Goal: Find specific page/section: Find specific page/section

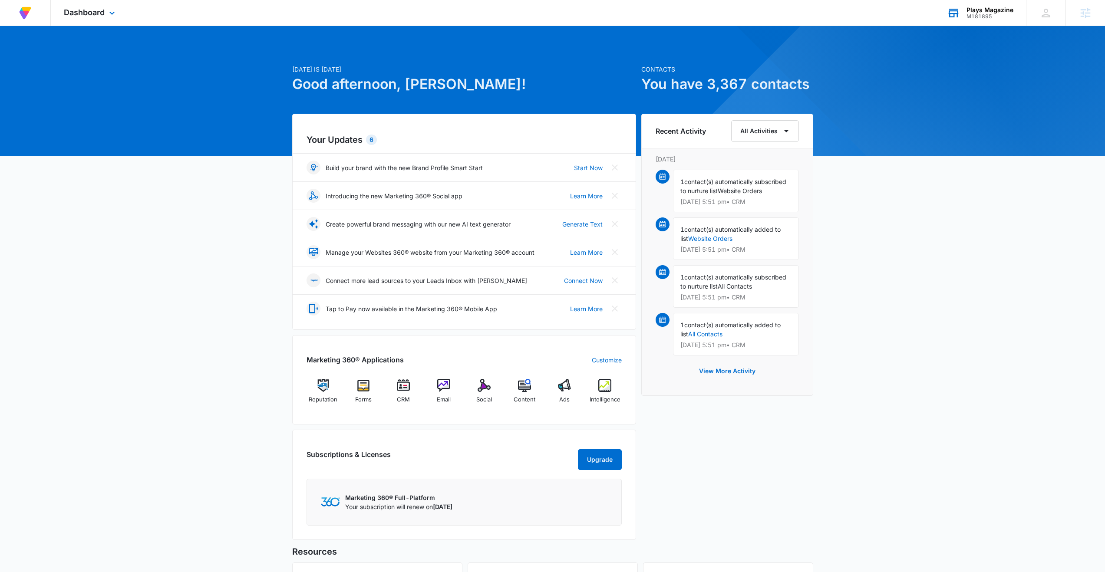
click at [977, 13] on div "M181895" at bounding box center [990, 16] width 47 height 6
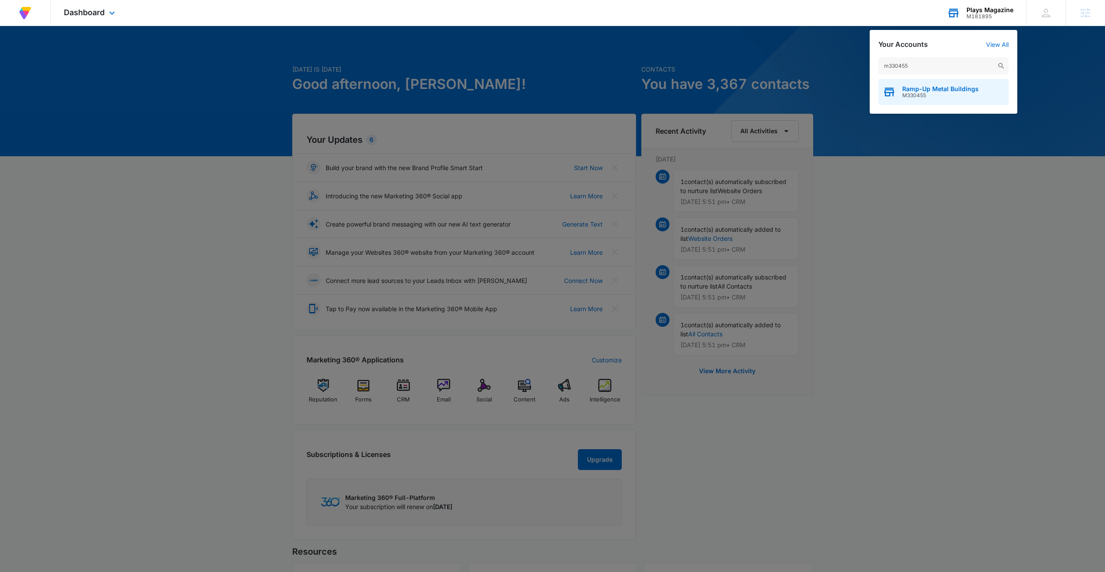
type input "m330455"
click at [931, 91] on span "Ramp-Up Metal Buildings" at bounding box center [940, 89] width 76 height 7
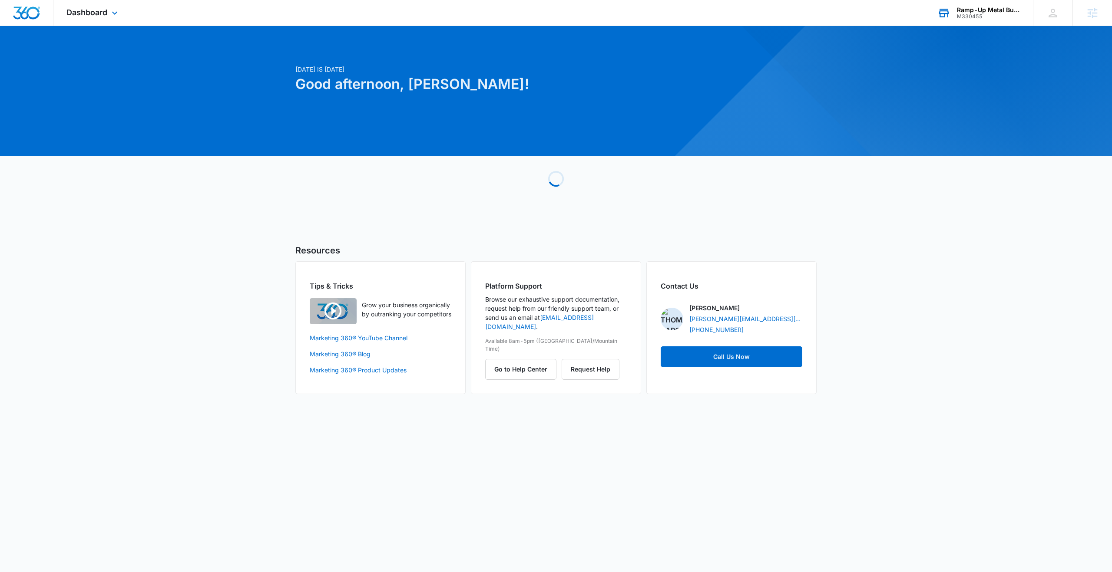
click at [106, 2] on div "Dashboard Apps Reputation Forms CRM Email Social Content Ads Intelligence Files…" at bounding box center [92, 13] width 79 height 26
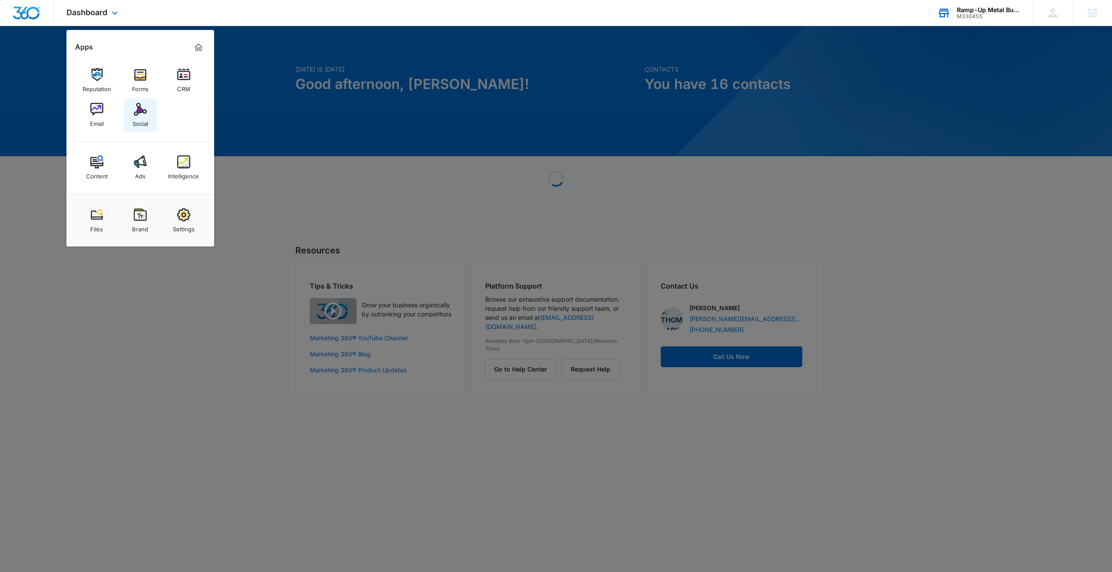
click at [132, 110] on link "Social" at bounding box center [140, 115] width 33 height 33
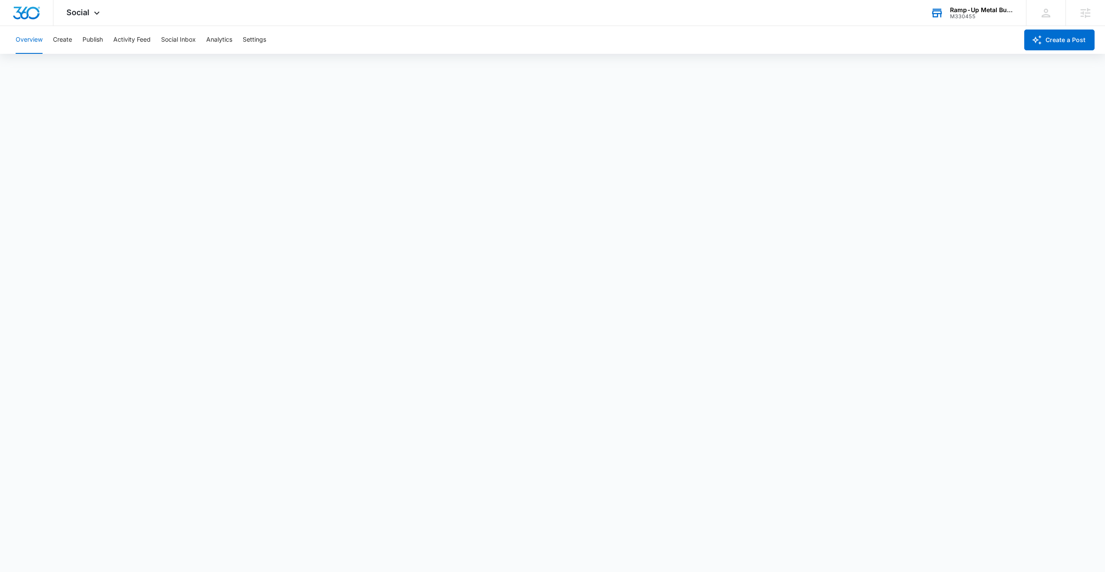
scroll to position [2, 0]
